Goal: Task Accomplishment & Management: Manage account settings

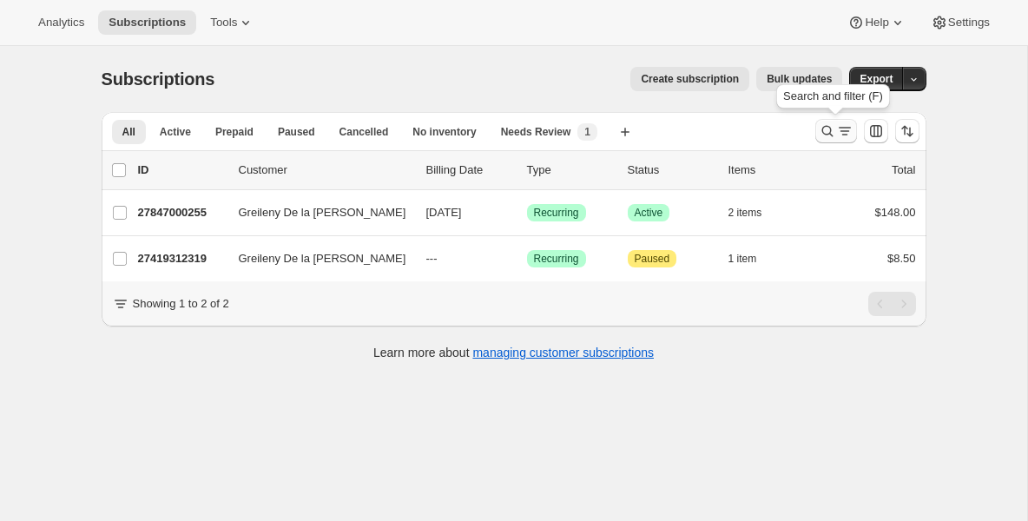
click at [827, 132] on icon "Search and filter results" at bounding box center [827, 130] width 17 height 17
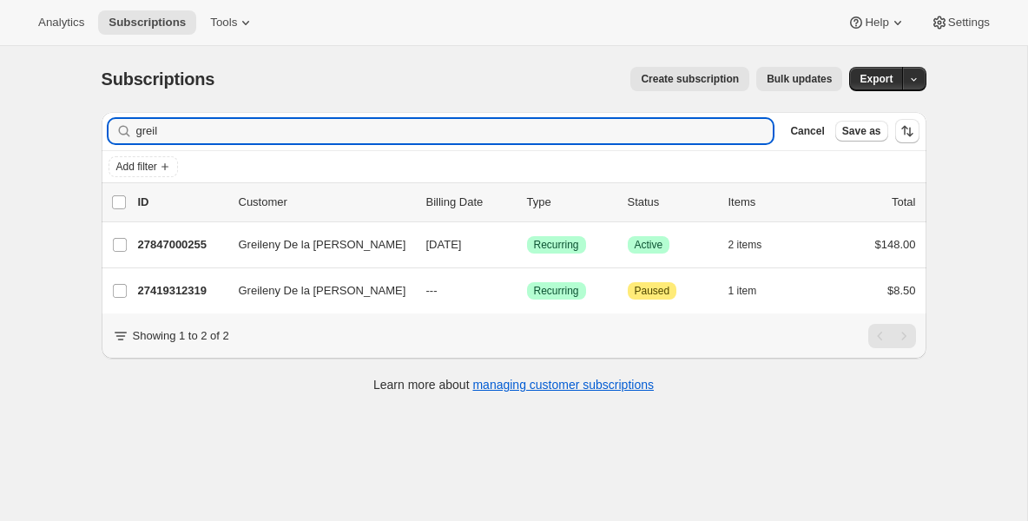
drag, startPoint x: 657, startPoint y: 134, endPoint x: -67, endPoint y: 130, distance: 723.6
click at [0, 130] on html "Analytics Subscriptions Tools Help Settings Skip to content Subscriptions. This…" at bounding box center [514, 260] width 1028 height 521
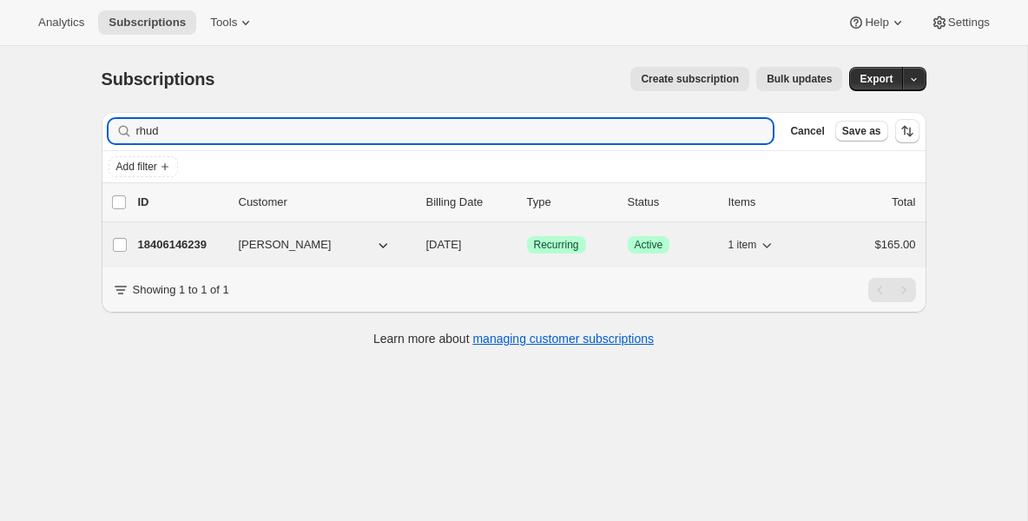
type input "rhud"
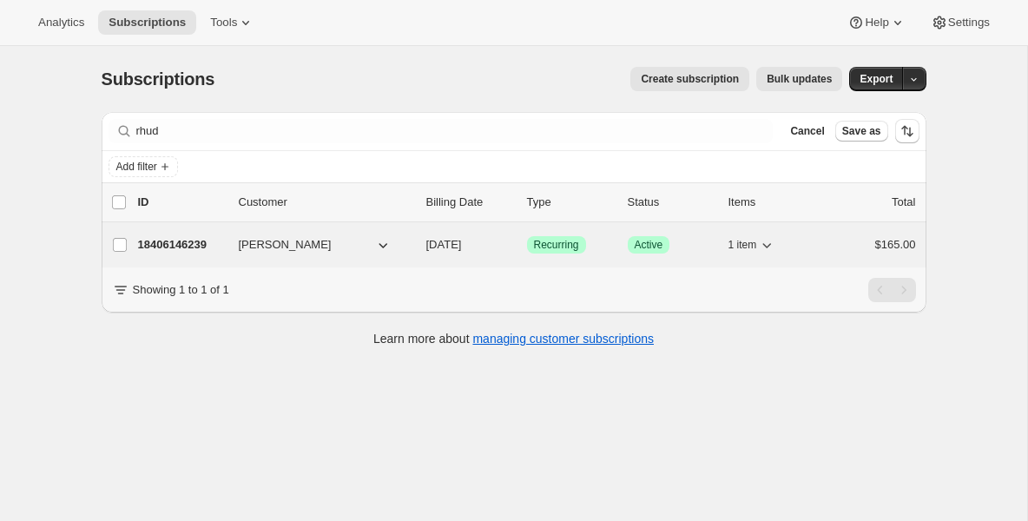
click at [174, 248] on p "18406146239" at bounding box center [181, 244] width 87 height 17
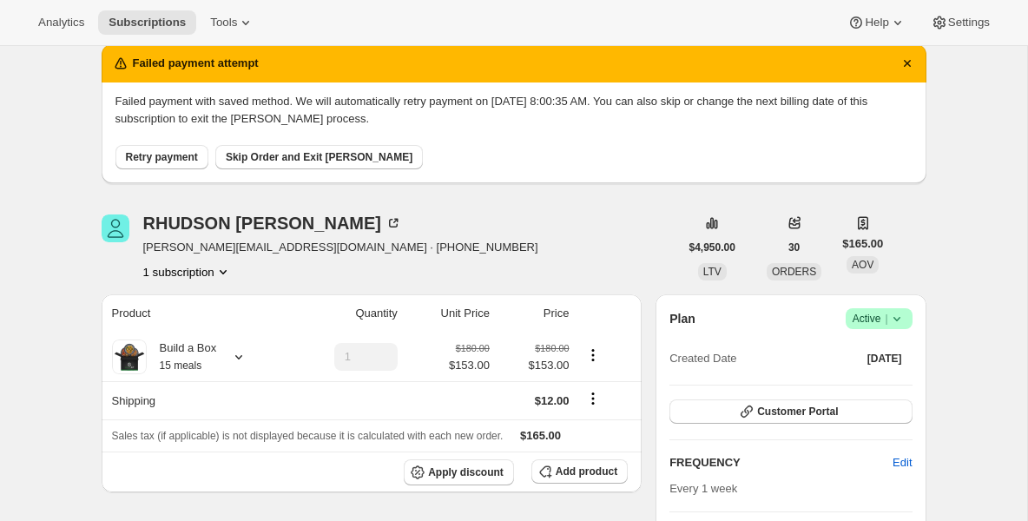
scroll to position [69, 0]
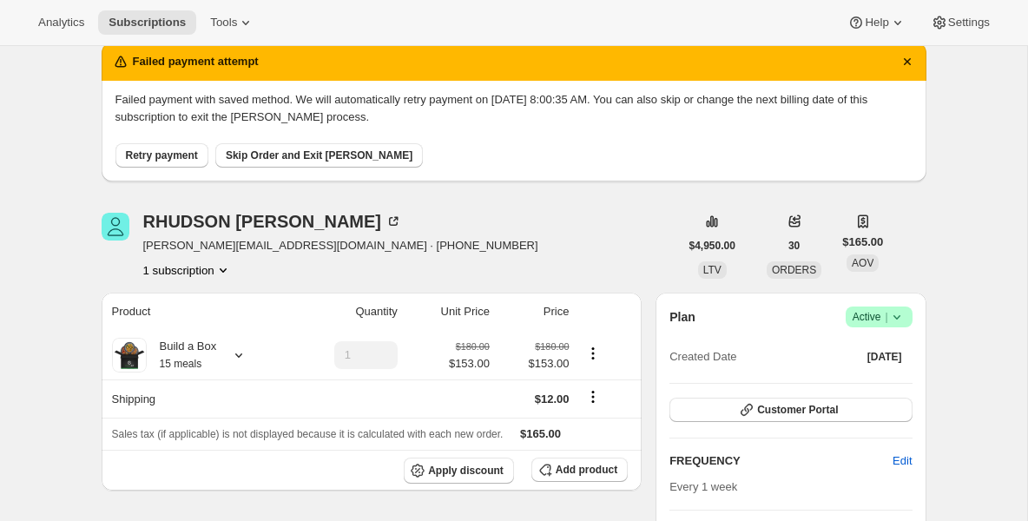
click at [174, 154] on span "Retry payment" at bounding box center [162, 156] width 72 height 14
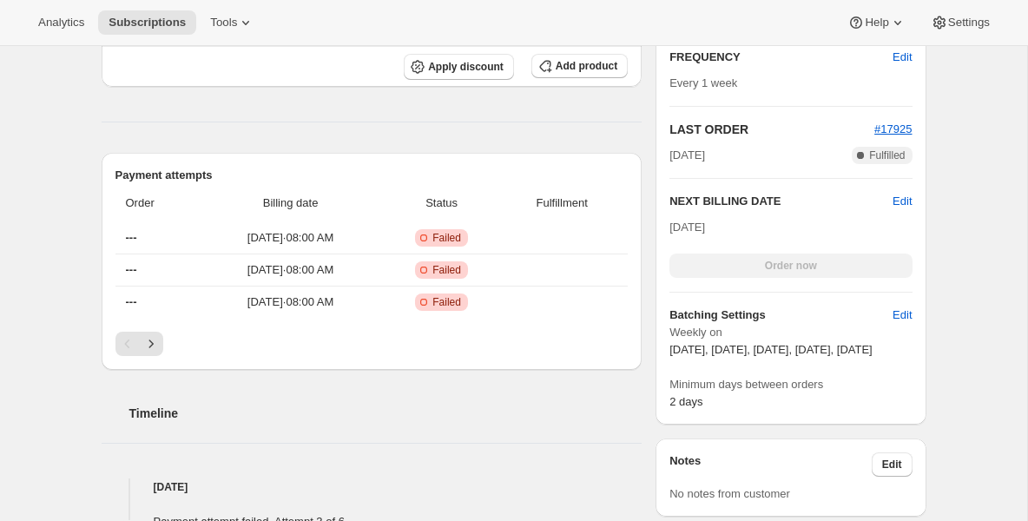
scroll to position [417, 0]
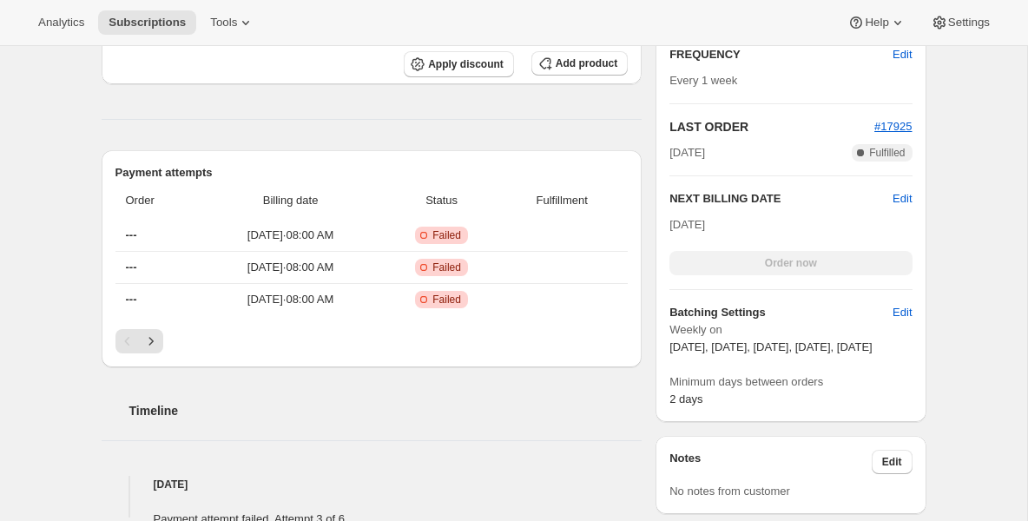
click at [588, 192] on span "Fulfillment" at bounding box center [561, 200] width 111 height 17
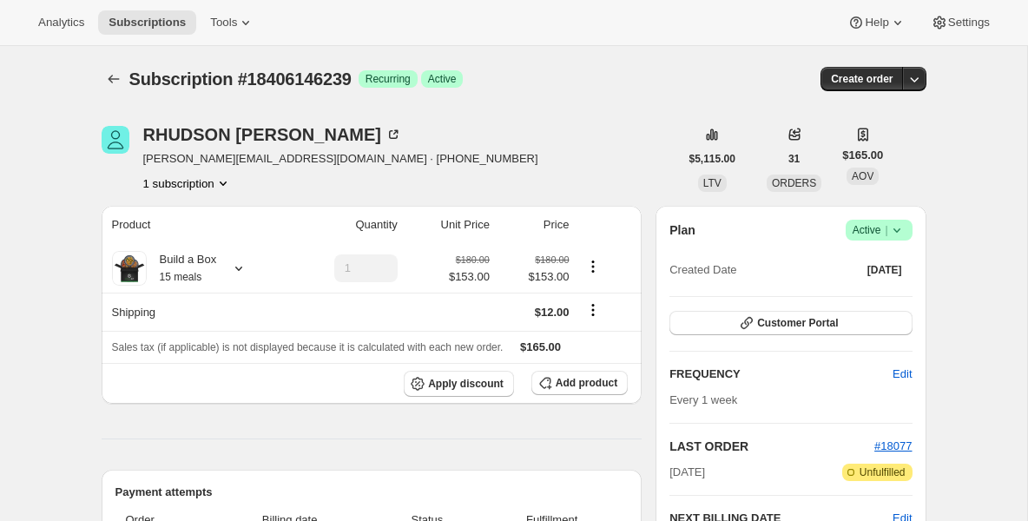
click at [651, 186] on div "RHUDSON [PERSON_NAME] [PERSON_NAME][EMAIL_ADDRESS][DOMAIN_NAME] · [PHONE_NUMBER…" at bounding box center [391, 159] width 578 height 66
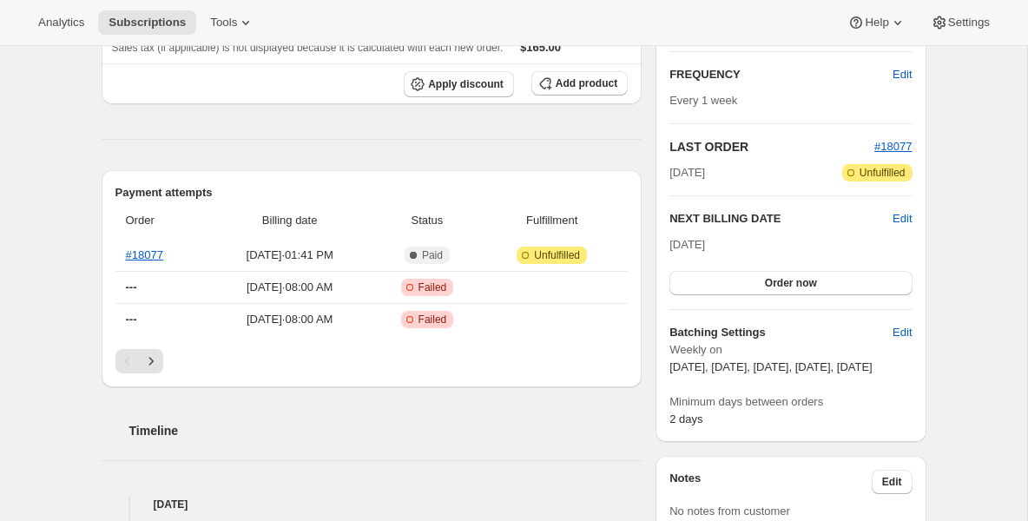
scroll to position [313, 0]
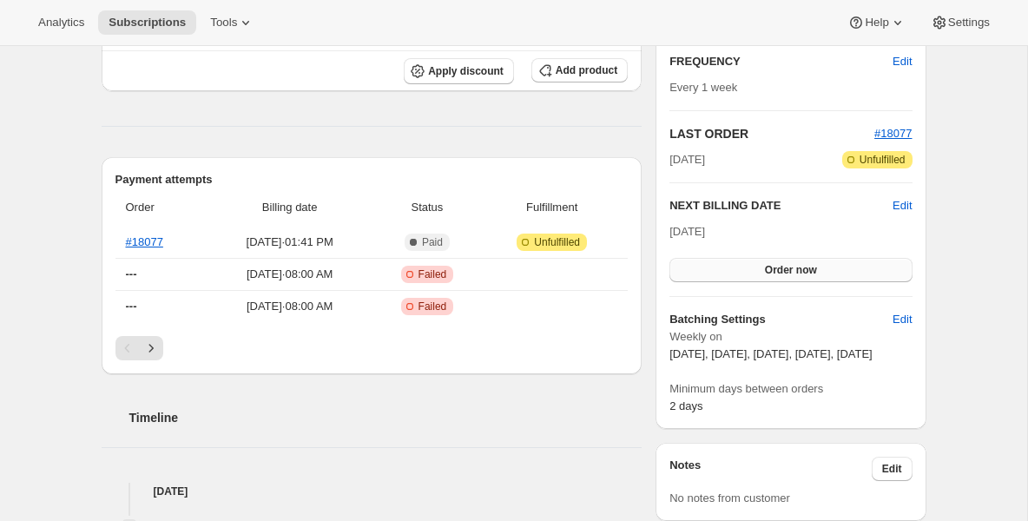
click at [705, 268] on button "Order now" at bounding box center [791, 270] width 242 height 24
click at [705, 267] on button "Click to confirm" at bounding box center [791, 270] width 242 height 24
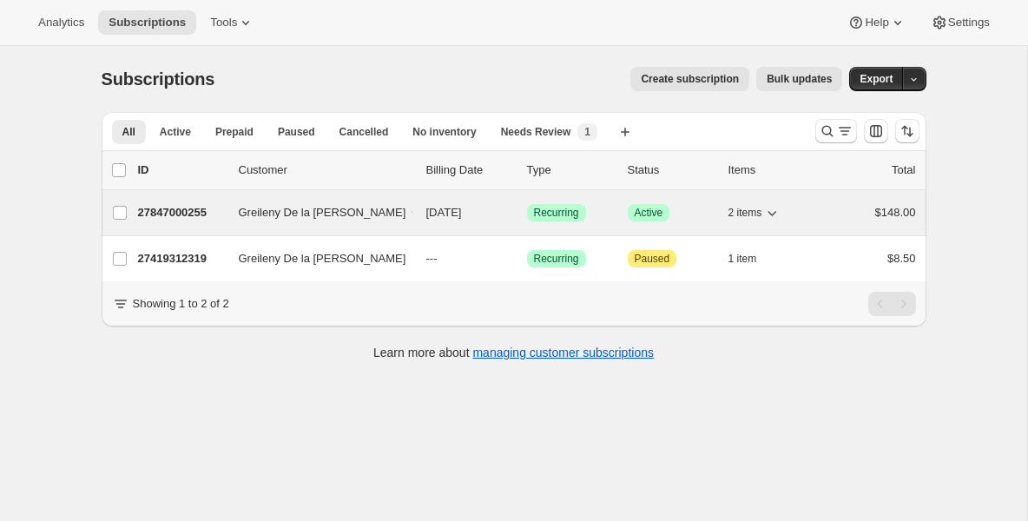
click at [202, 209] on p "27847000255" at bounding box center [181, 212] width 87 height 17
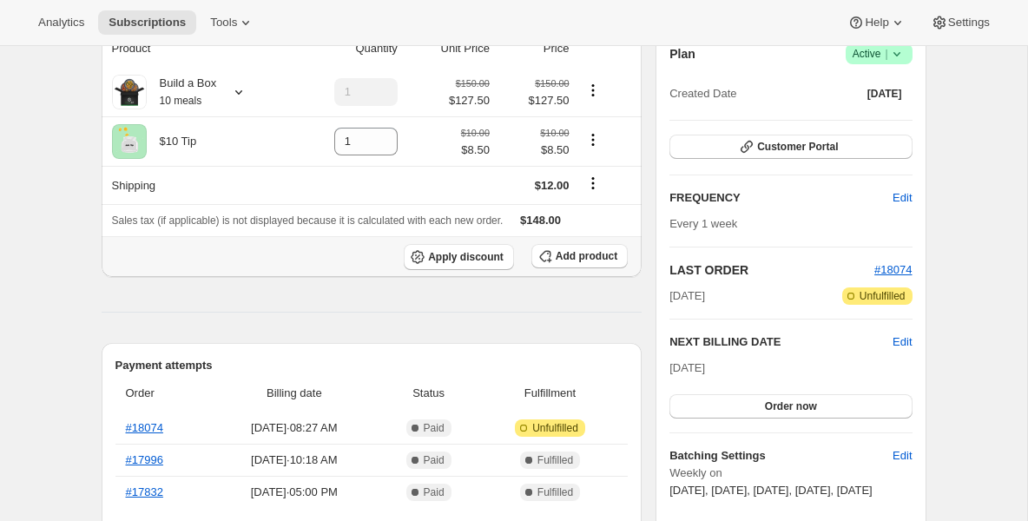
scroll to position [174, 0]
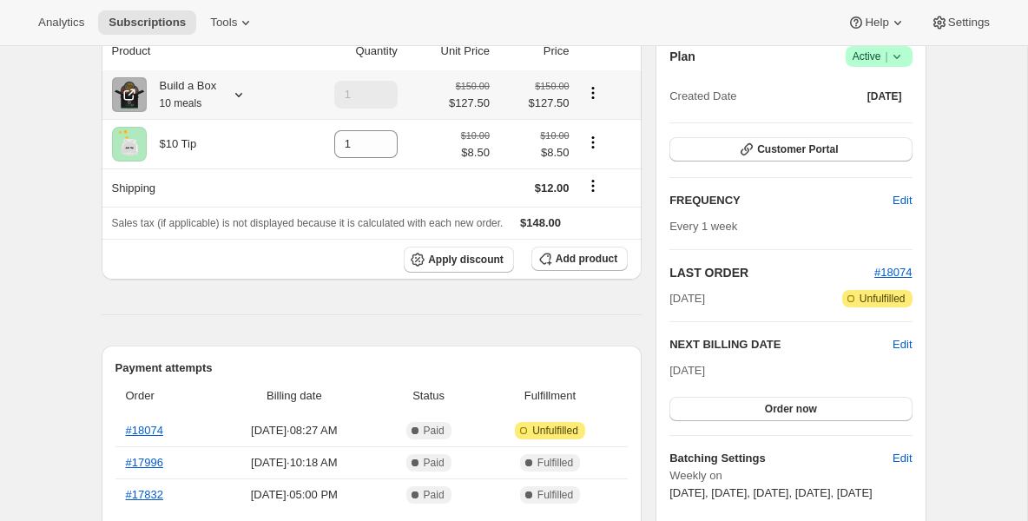
click at [193, 102] on small "10 meals" at bounding box center [181, 103] width 43 height 12
